Goal: Transaction & Acquisition: Purchase product/service

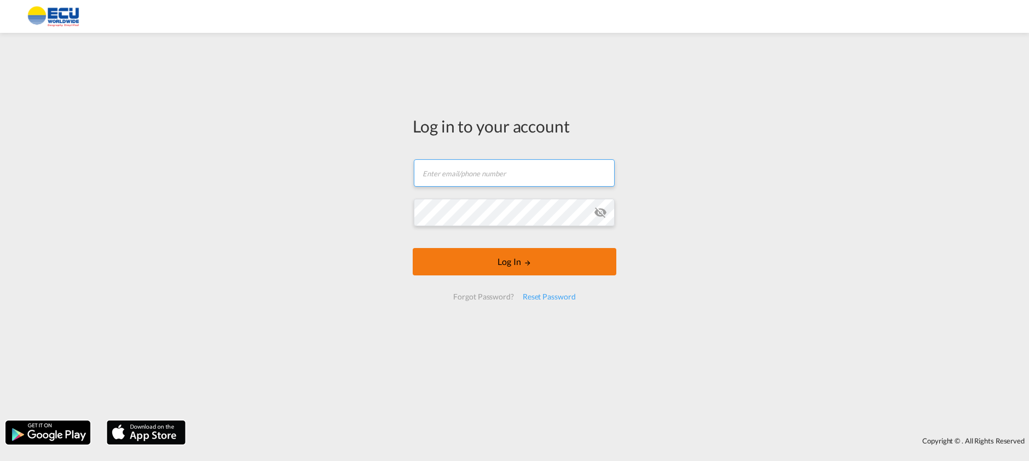
type input "[EMAIL_ADDRESS][DOMAIN_NAME]"
click at [519, 270] on div "Log in to your account [EMAIL_ADDRESS][DOMAIN_NAME] Email field is required Pas…" at bounding box center [515, 212] width 220 height 348
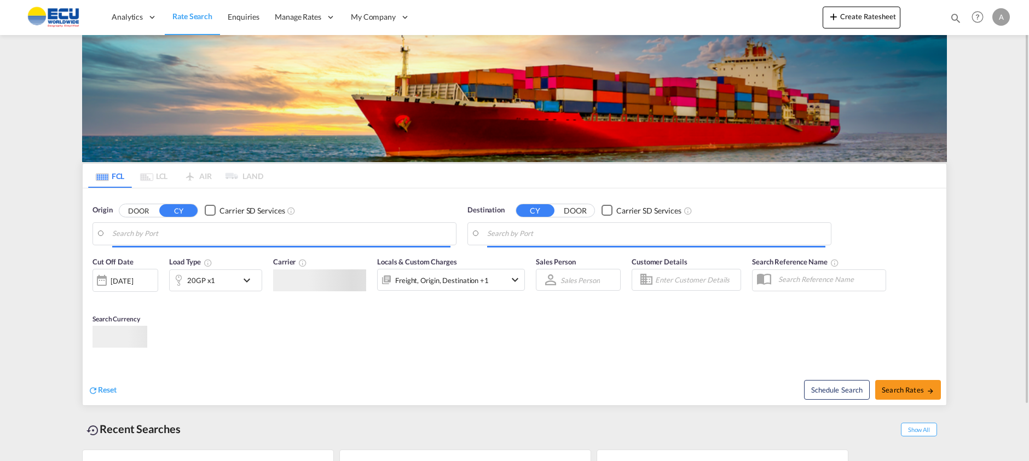
type input "[GEOGRAPHIC_DATA], [GEOGRAPHIC_DATA]"
type input "Manzanillo, MXZLO"
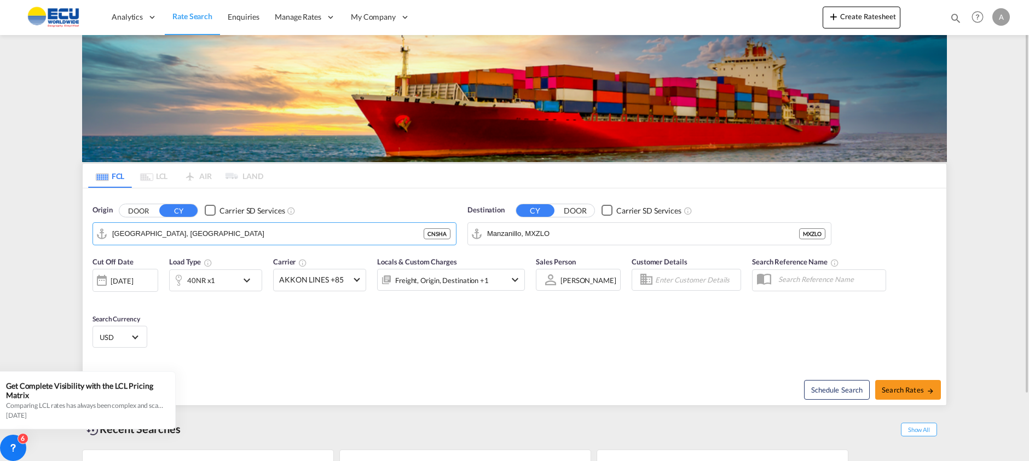
drag, startPoint x: 192, startPoint y: 236, endPoint x: 45, endPoint y: 231, distance: 147.4
click at [46, 232] on md-content "Analytics Reports Dashboard Rate Search Enquiries Manage Rates Contract Rates" at bounding box center [514, 230] width 1029 height 461
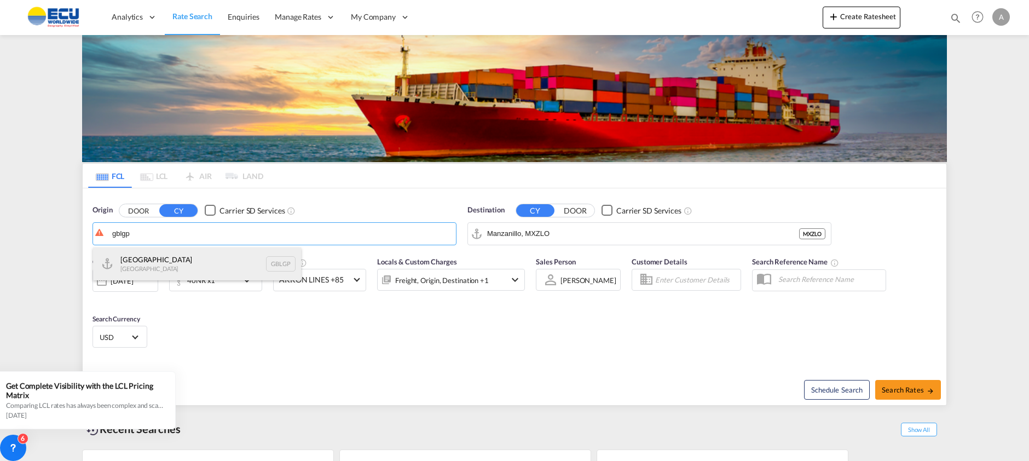
click at [170, 260] on div "[GEOGRAPHIC_DATA] [GEOGRAPHIC_DATA] [GEOGRAPHIC_DATA]" at bounding box center [197, 263] width 208 height 33
type input "[GEOGRAPHIC_DATA], [GEOGRAPHIC_DATA]"
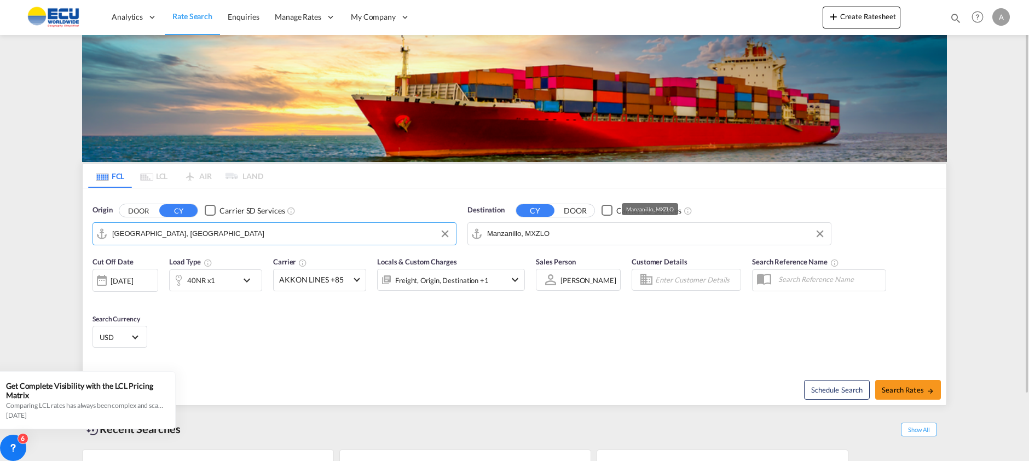
click at [573, 233] on input "Manzanillo, MXZLO" at bounding box center [656, 234] width 338 height 16
click at [586, 232] on input "Manzanillo, MXZLO" at bounding box center [656, 234] width 338 height 16
drag, startPoint x: 586, startPoint y: 232, endPoint x: 463, endPoint y: 232, distance: 123.7
click at [463, 232] on div "Destination CY DOOR Carrier SD Services [GEOGRAPHIC_DATA], MXZLO MXZLO" at bounding box center [649, 224] width 375 height 51
drag, startPoint x: 511, startPoint y: 260, endPoint x: 439, endPoint y: 304, distance: 84.8
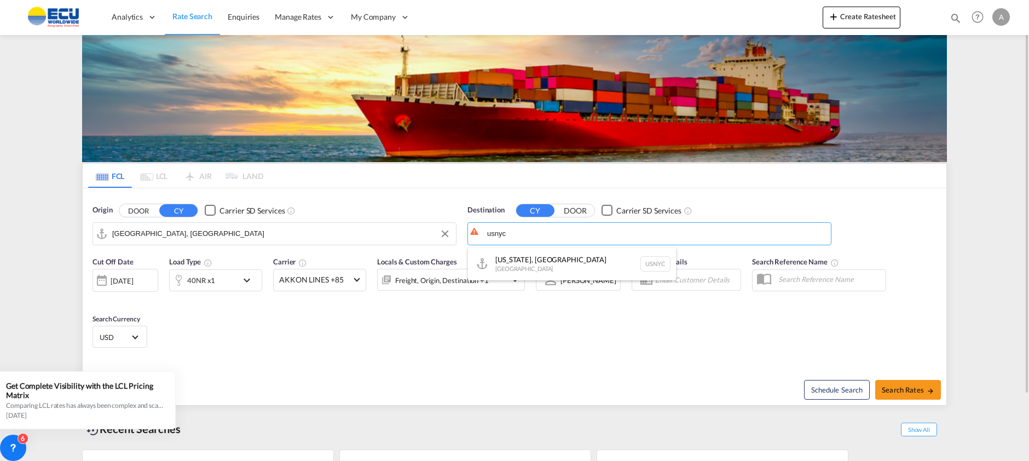
click at [511, 260] on div "[US_STATE], [GEOGRAPHIC_DATA] [GEOGRAPHIC_DATA] USNYC" at bounding box center [572, 263] width 208 height 33
type input "[US_STATE], [GEOGRAPHIC_DATA], USNYC"
click at [359, 280] on md-select-value "AKKON LINES +85" at bounding box center [320, 279] width 92 height 21
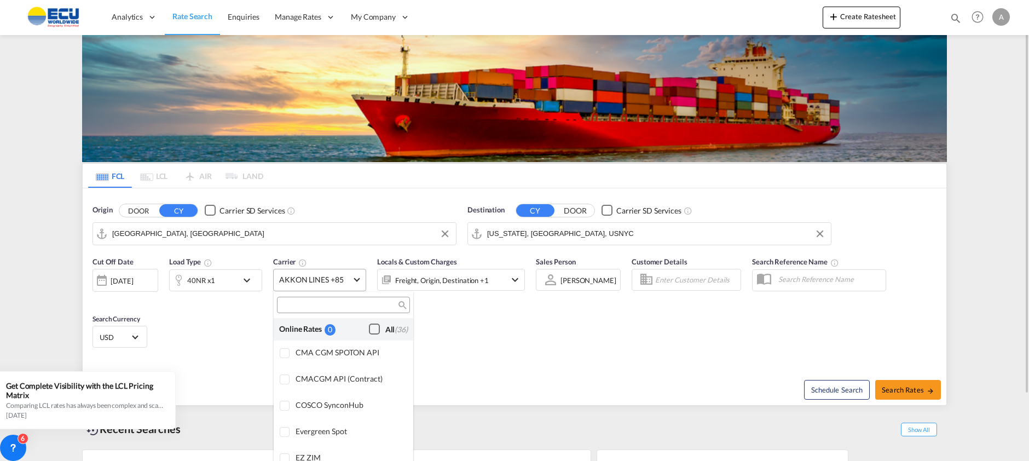
scroll to position [932, 0]
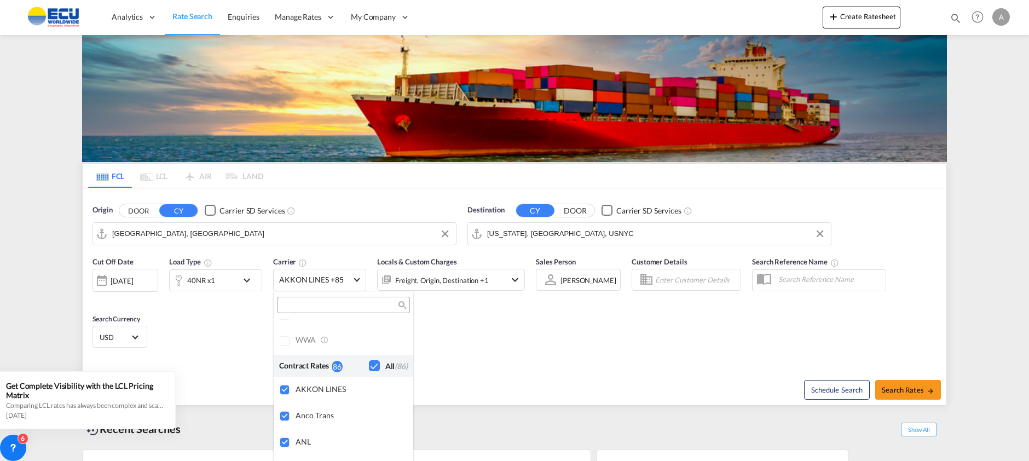
click at [534, 331] on md-backdrop at bounding box center [514, 230] width 1029 height 461
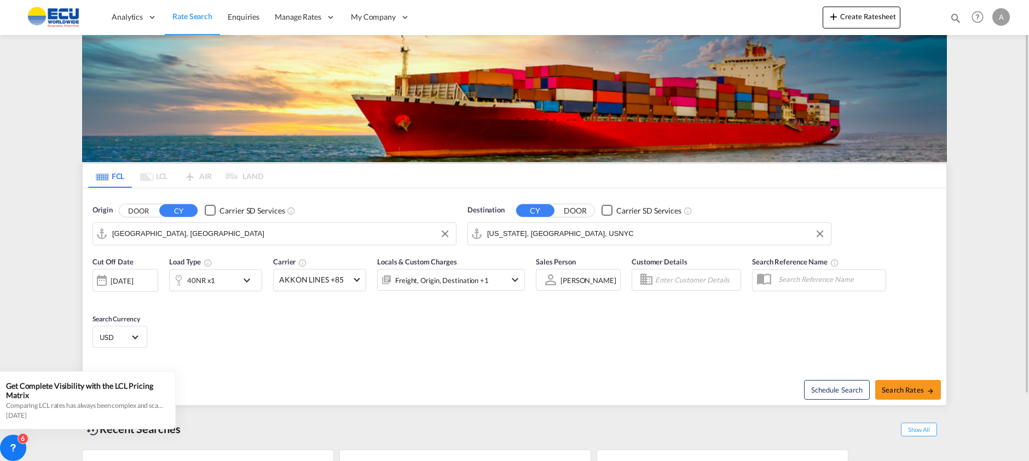
click at [246, 284] on md-icon "icon-chevron-down" at bounding box center [249, 280] width 19 height 13
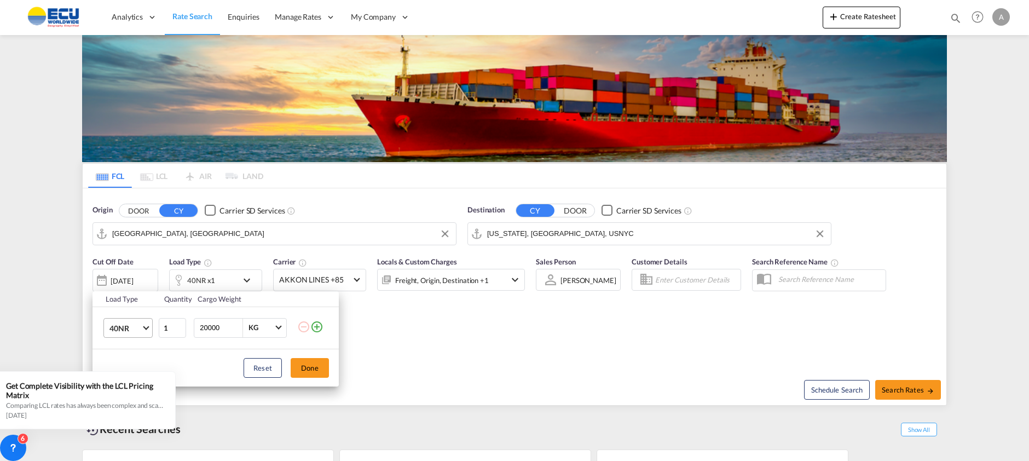
click at [148, 330] on md-select-value "40NR" at bounding box center [130, 328] width 44 height 19
click at [122, 271] on div "20GP" at bounding box center [119, 271] width 19 height 11
click at [314, 366] on button "Done" at bounding box center [310, 368] width 38 height 20
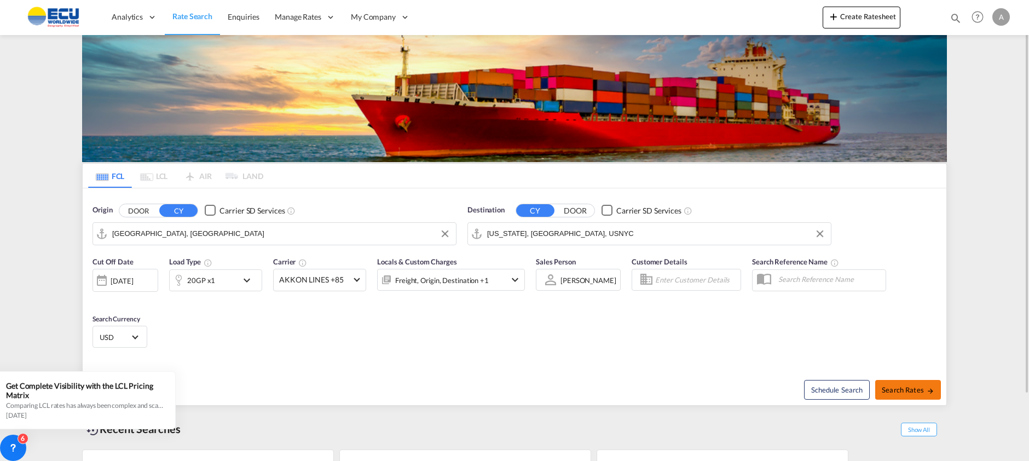
click at [917, 391] on span "Search Rates" at bounding box center [908, 389] width 53 height 9
type input "GBLGP to USNYC / [DATE]"
